Goal: Find contact information: Find contact information

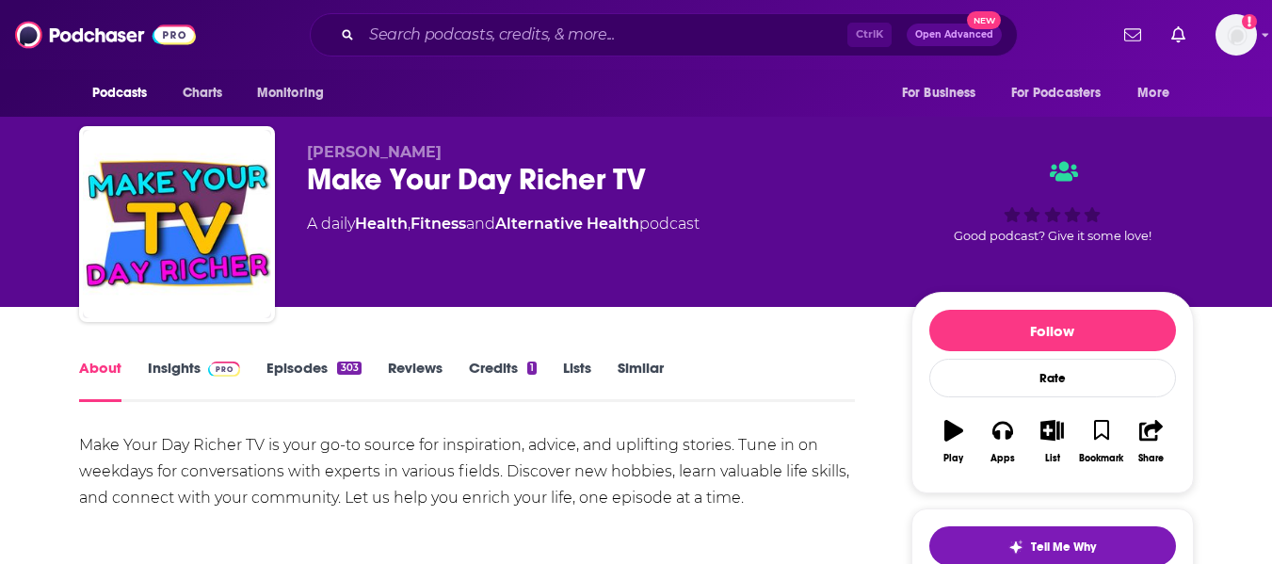
click at [393, 147] on span "[PERSON_NAME]" at bounding box center [374, 152] width 135 height 18
copy p "[PERSON_NAME]"
click at [174, 382] on link "Insights" at bounding box center [194, 380] width 93 height 43
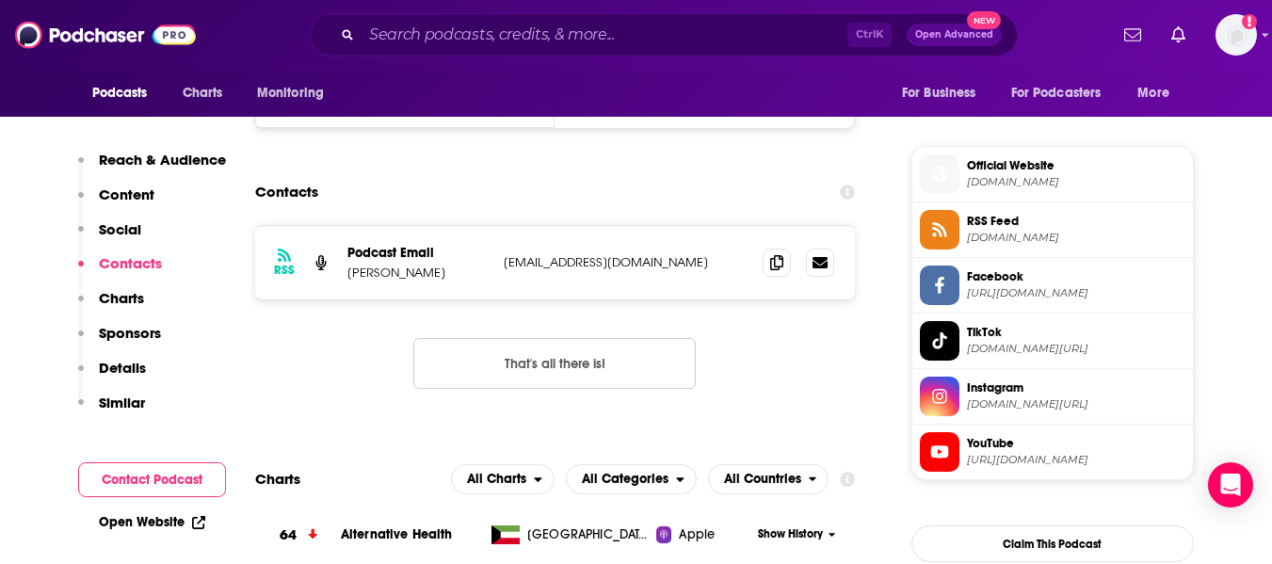
scroll to position [1508, 0]
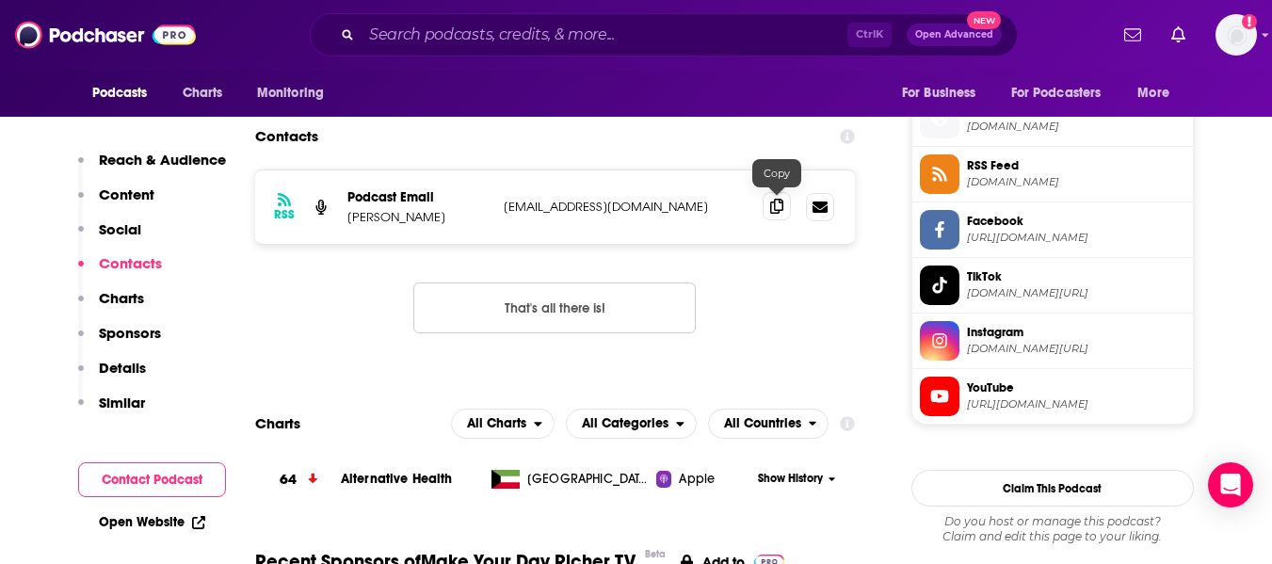
click at [780, 204] on icon at bounding box center [776, 206] width 13 height 15
